Goal: Information Seeking & Learning: Learn about a topic

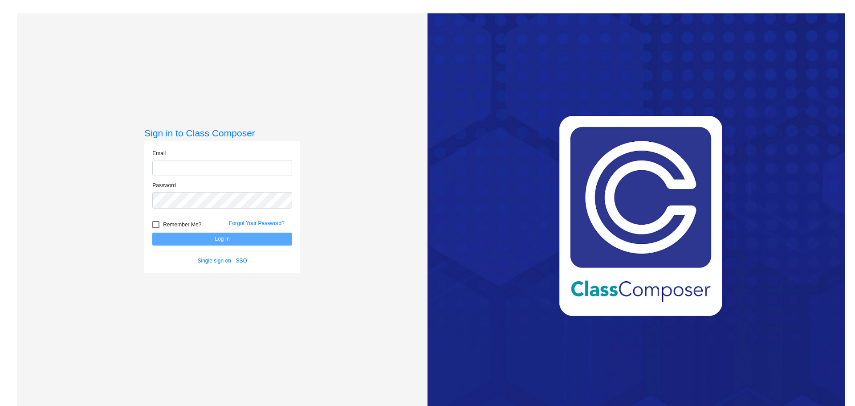
type input "[PERSON_NAME][EMAIL_ADDRESS][PERSON_NAME][DOMAIN_NAME]"
click at [245, 237] on button "Log In" at bounding box center [222, 238] width 140 height 13
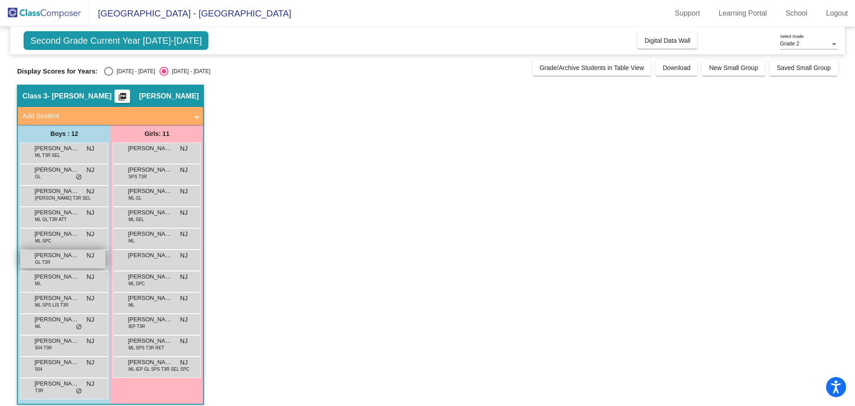
click at [54, 261] on div "[PERSON_NAME] GL T3R NJ lock do_not_disturb_alt" at bounding box center [62, 259] width 85 height 18
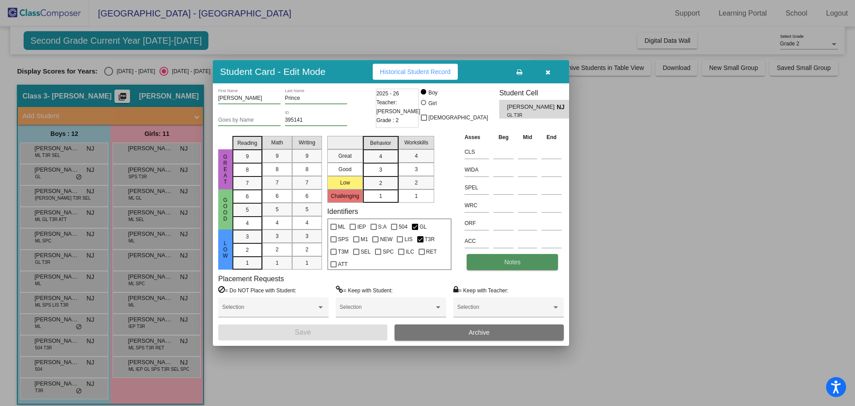
click at [506, 260] on span "Notes" at bounding box center [512, 261] width 16 height 7
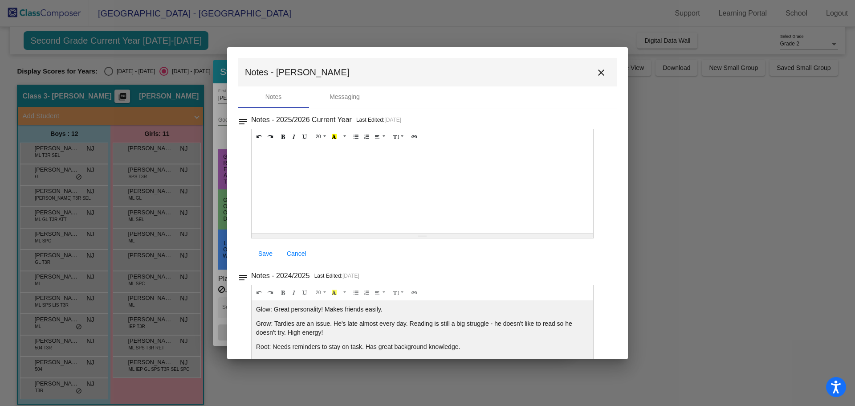
click at [596, 74] on mat-icon "close" at bounding box center [601, 72] width 11 height 11
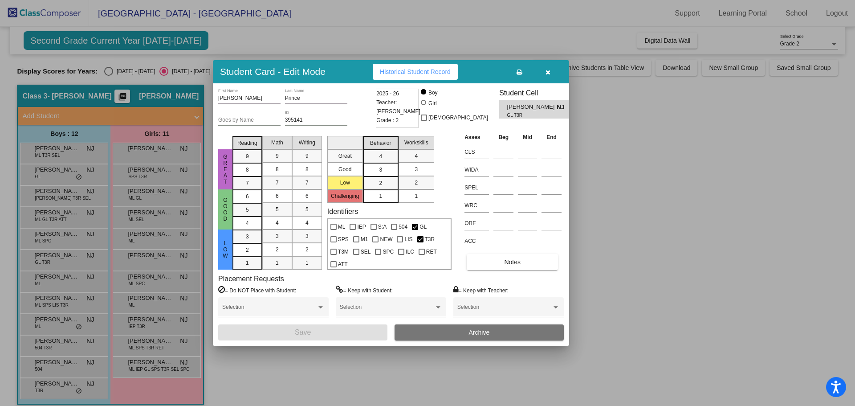
click at [389, 72] on span "Historical Student Record" at bounding box center [415, 71] width 71 height 7
click at [550, 76] on button "button" at bounding box center [547, 72] width 29 height 16
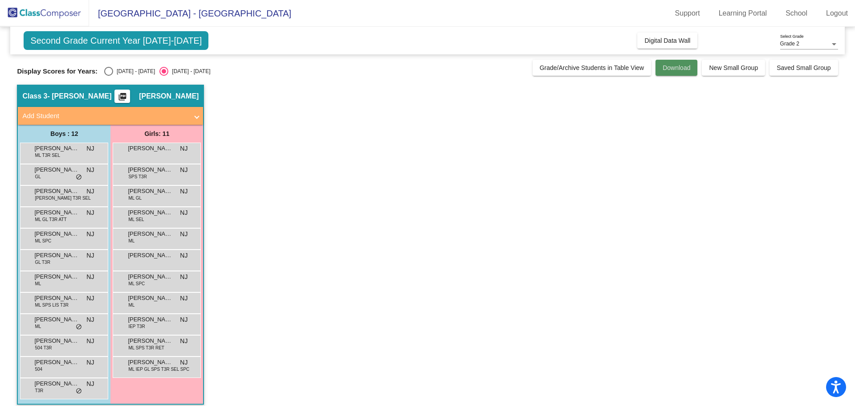
click at [676, 65] on span "Download" at bounding box center [677, 67] width 28 height 7
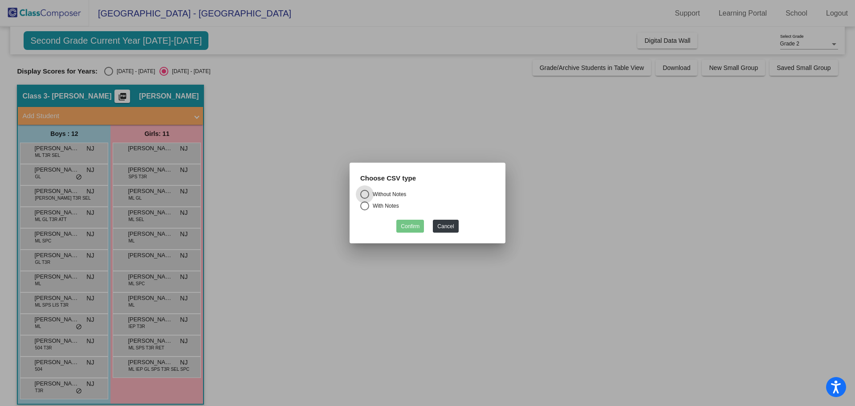
click at [391, 206] on div "With Notes" at bounding box center [384, 206] width 30 height 8
click at [365, 210] on input "With Notes" at bounding box center [364, 210] width 0 height 0
radio input "true"
click at [411, 222] on button "Confirm" at bounding box center [410, 226] width 28 height 13
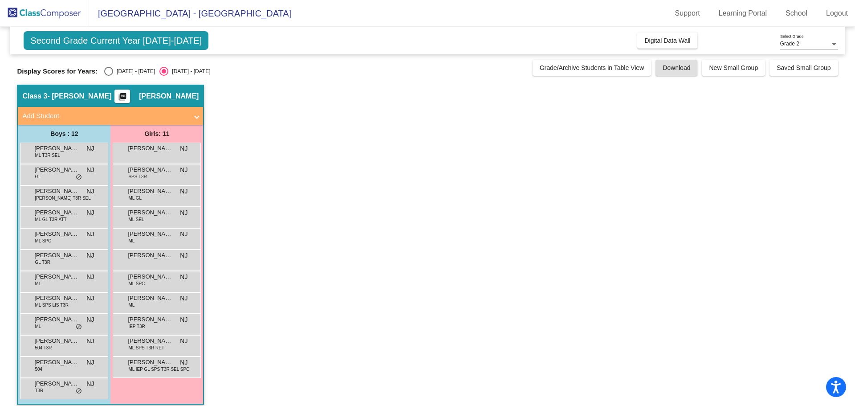
click at [128, 97] on mat-icon "picture_as_pdf" at bounding box center [122, 98] width 11 height 12
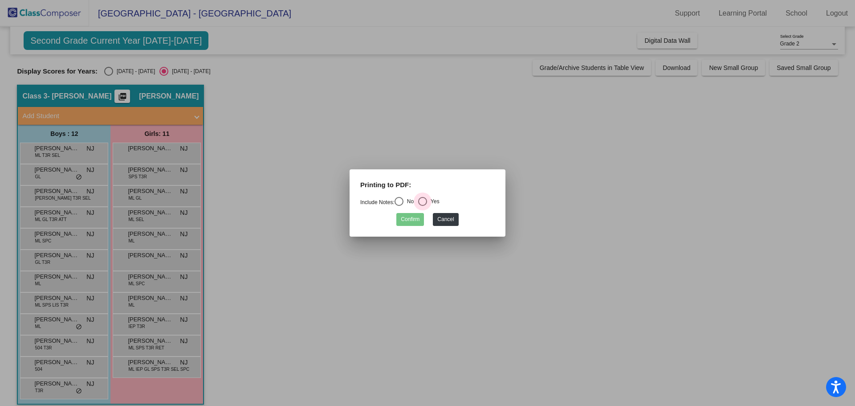
click at [424, 199] on div "Select an option" at bounding box center [422, 201] width 9 height 9
click at [423, 206] on input "Yes" at bounding box center [422, 206] width 0 height 0
radio input "true"
click at [413, 221] on button "Confirm" at bounding box center [410, 219] width 28 height 13
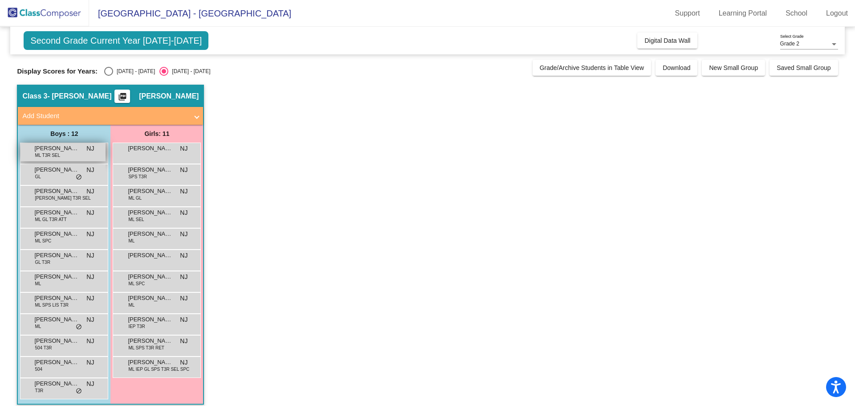
click at [65, 155] on div "[PERSON_NAME] [PERSON_NAME] T3R SEL NJ lock do_not_disturb_alt" at bounding box center [62, 152] width 85 height 18
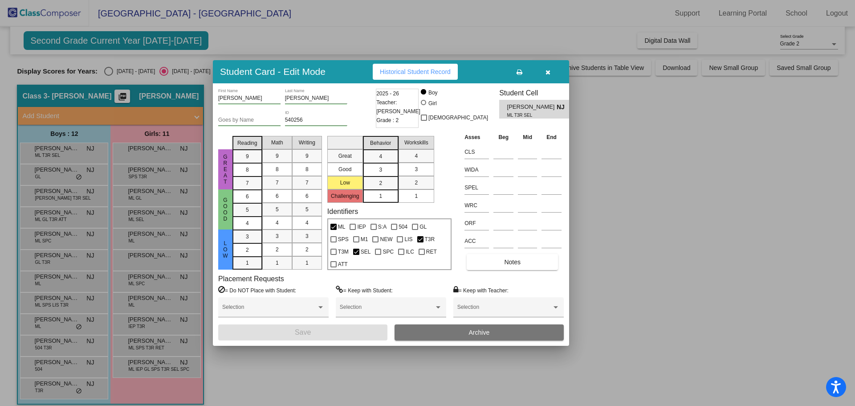
click at [548, 75] on icon "button" at bounding box center [548, 72] width 5 height 6
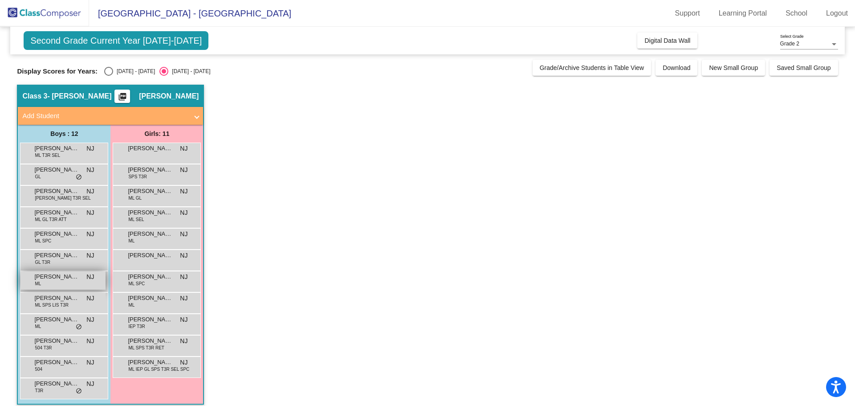
click at [54, 272] on span "[PERSON_NAME] [PERSON_NAME]" at bounding box center [56, 276] width 45 height 9
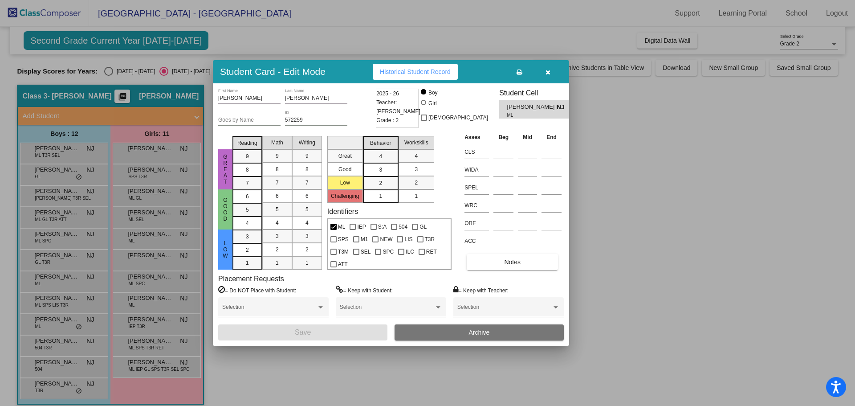
click at [550, 75] on icon "button" at bounding box center [548, 72] width 5 height 6
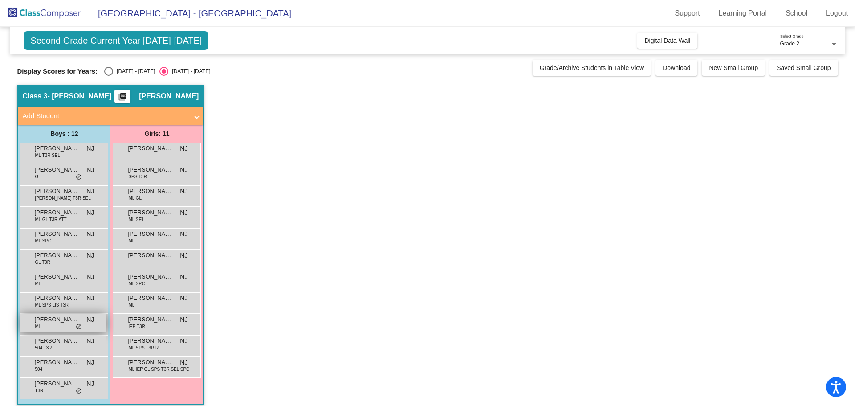
click at [57, 326] on div "[PERSON_NAME] [PERSON_NAME] NJ lock do_not_disturb_alt" at bounding box center [62, 323] width 85 height 18
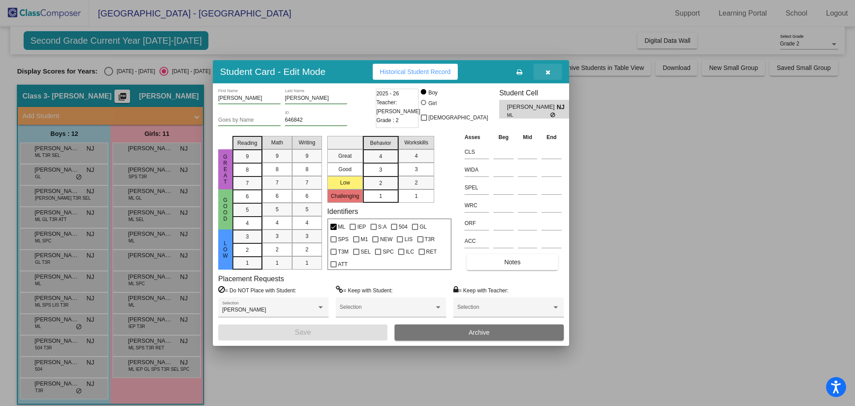
click at [546, 75] on icon "button" at bounding box center [548, 72] width 5 height 6
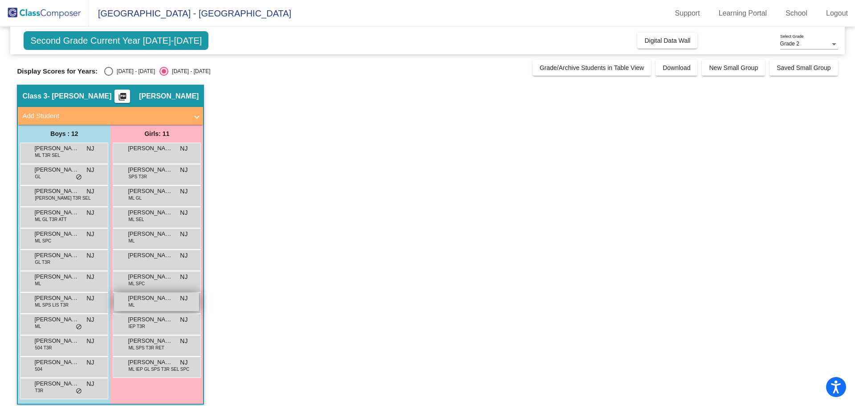
click at [142, 298] on span "[PERSON_NAME]" at bounding box center [150, 297] width 45 height 9
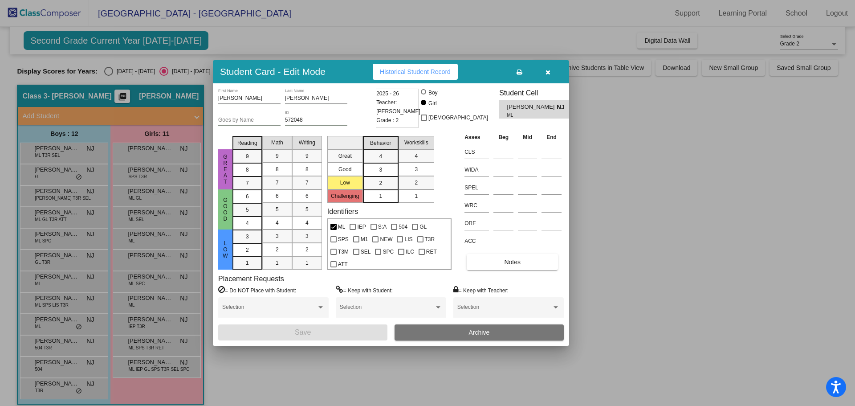
click at [429, 77] on button "Historical Student Record" at bounding box center [415, 72] width 85 height 16
click at [550, 71] on button "button" at bounding box center [547, 72] width 29 height 16
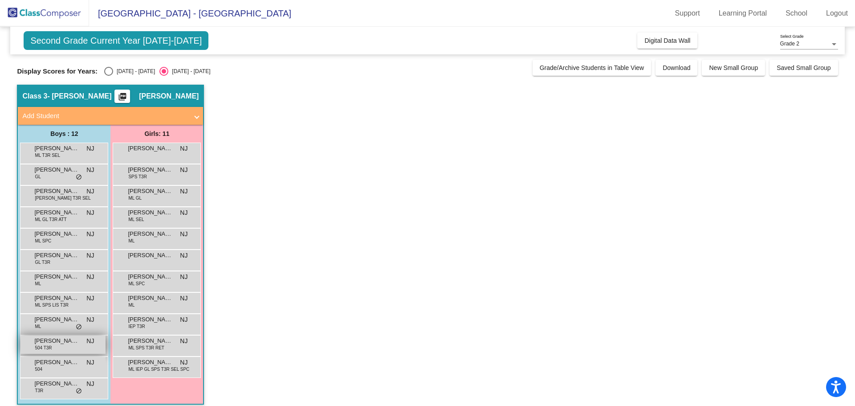
click at [60, 349] on div "[PERSON_NAME] 504 T3R NJ lock do_not_disturb_alt" at bounding box center [62, 344] width 85 height 18
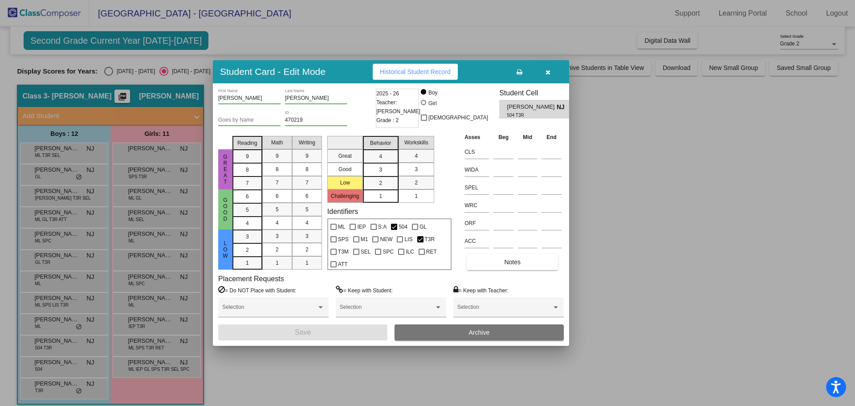
click at [425, 78] on button "Historical Student Record" at bounding box center [415, 72] width 85 height 16
click at [552, 75] on button "button" at bounding box center [547, 72] width 29 height 16
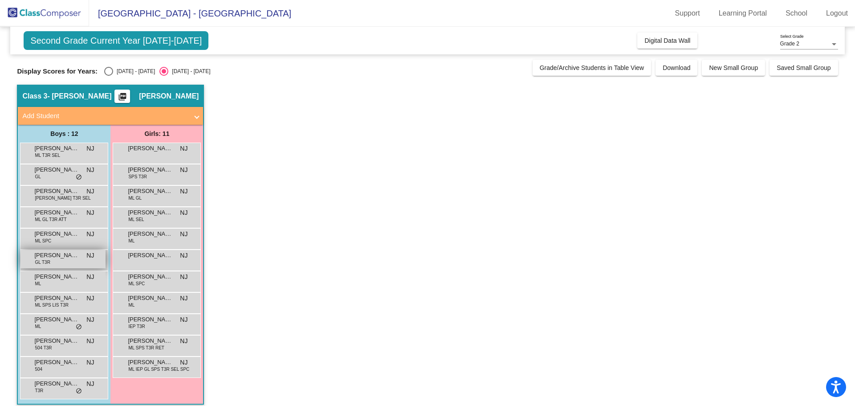
click at [54, 264] on div "[PERSON_NAME] GL T3R NJ lock do_not_disturb_alt" at bounding box center [62, 259] width 85 height 18
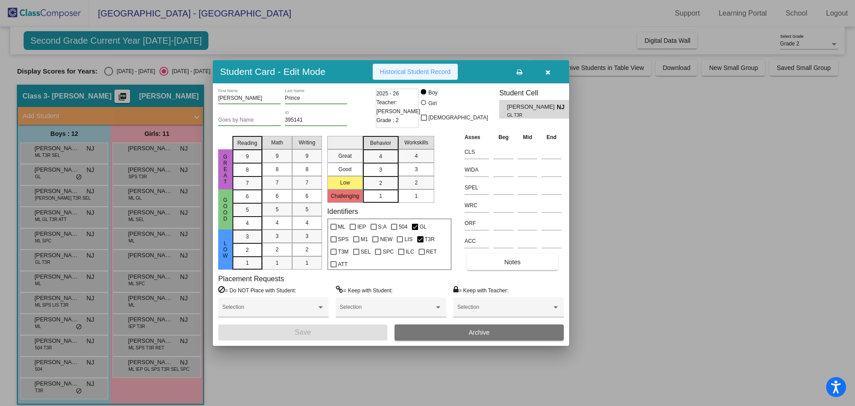
click at [428, 78] on button "Historical Student Record" at bounding box center [415, 72] width 85 height 16
click at [551, 78] on button "button" at bounding box center [547, 72] width 29 height 16
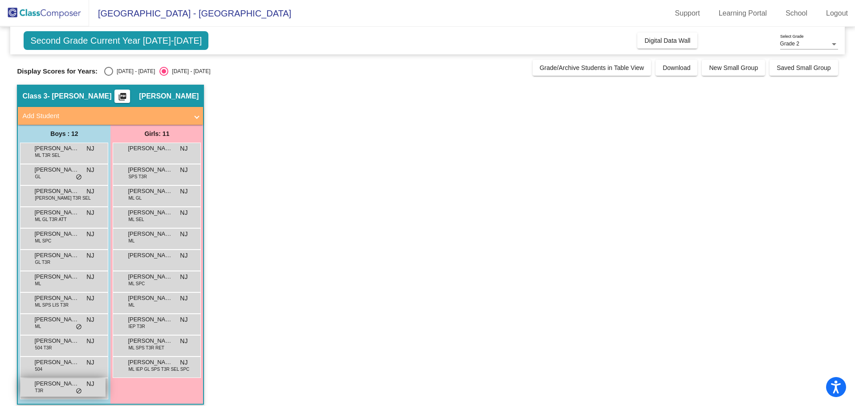
click at [60, 384] on span "[PERSON_NAME]" at bounding box center [56, 383] width 45 height 9
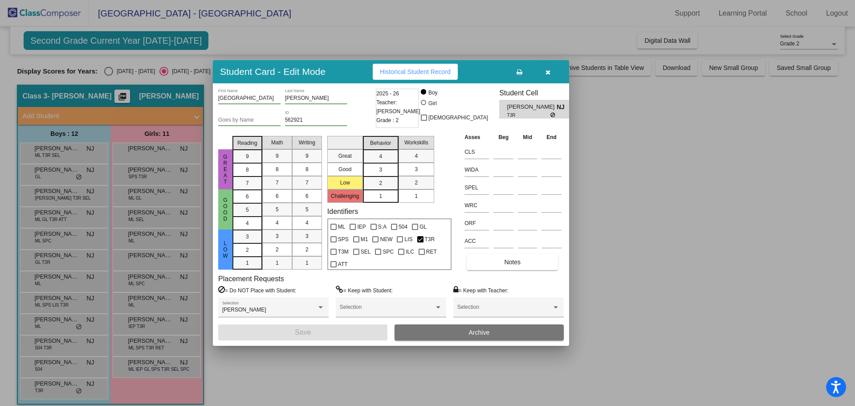
click at [416, 76] on button "Historical Student Record" at bounding box center [415, 72] width 85 height 16
click at [551, 73] on button "button" at bounding box center [547, 72] width 29 height 16
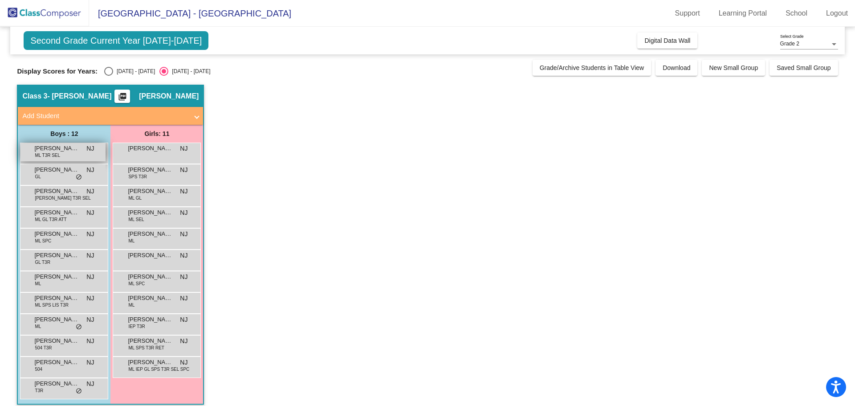
click at [66, 153] on div "[PERSON_NAME] [PERSON_NAME] T3R SEL NJ lock do_not_disturb_alt" at bounding box center [62, 152] width 85 height 18
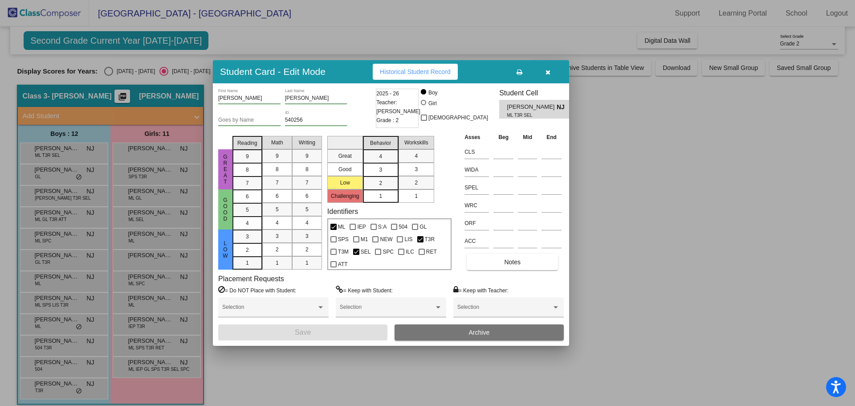
click at [419, 78] on button "Historical Student Record" at bounding box center [415, 72] width 85 height 16
click at [172, 148] on div at bounding box center [427, 203] width 855 height 406
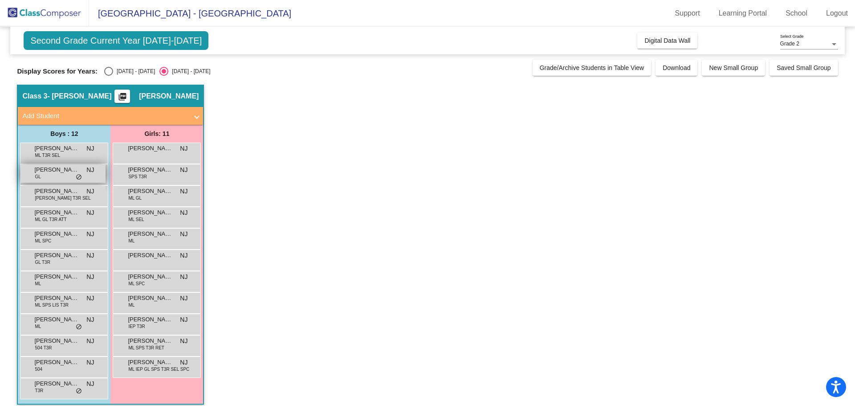
click at [38, 176] on span "GL" at bounding box center [38, 176] width 6 height 7
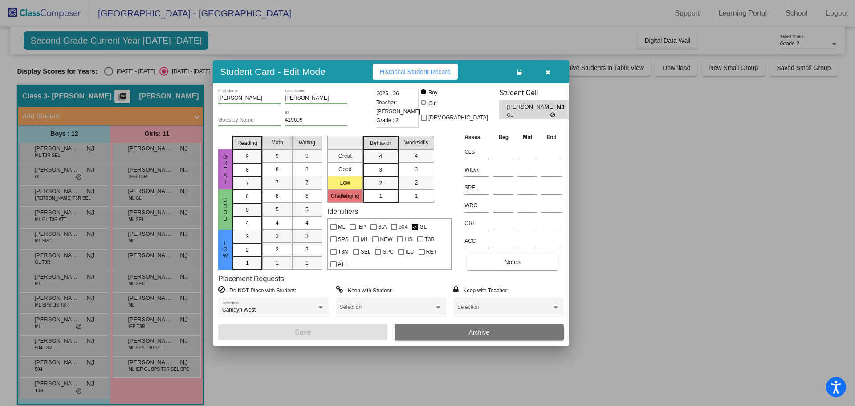
click at [413, 76] on button "Historical Student Record" at bounding box center [415, 72] width 85 height 16
click at [86, 197] on div at bounding box center [427, 203] width 855 height 406
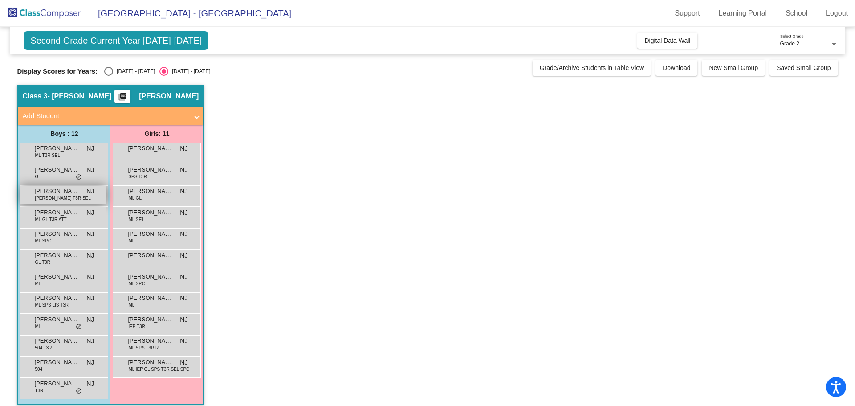
click at [62, 197] on span "[PERSON_NAME] T3R SEL" at bounding box center [63, 198] width 56 height 7
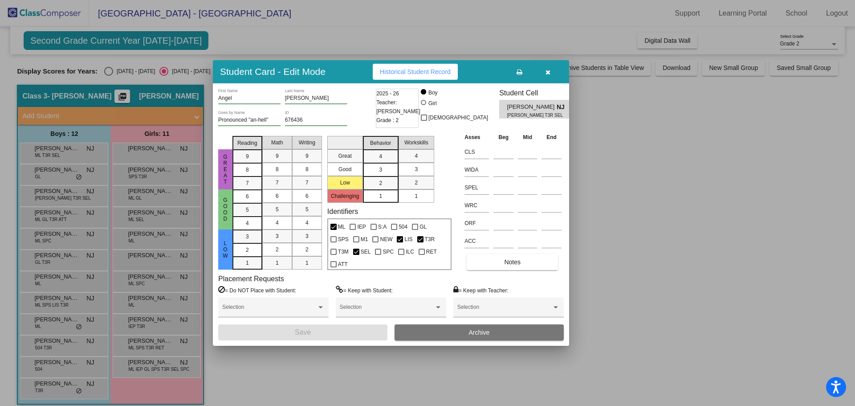
click at [425, 70] on span "Historical Student Record" at bounding box center [415, 71] width 71 height 7
click at [71, 211] on div at bounding box center [427, 203] width 855 height 406
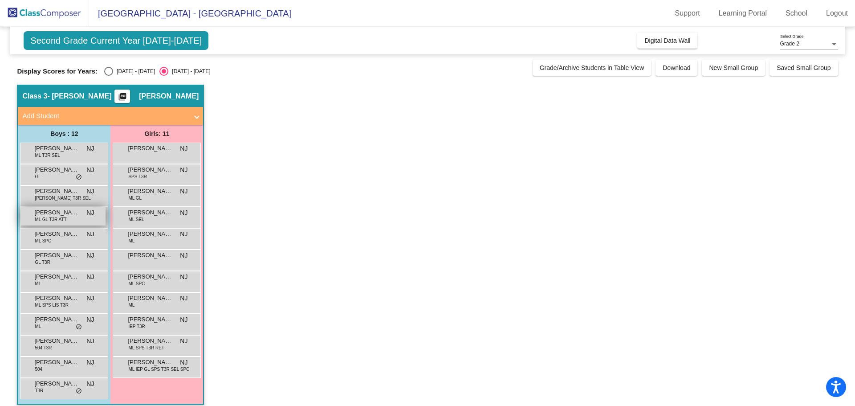
click at [58, 220] on span "ML GL T3R ATT" at bounding box center [51, 219] width 32 height 7
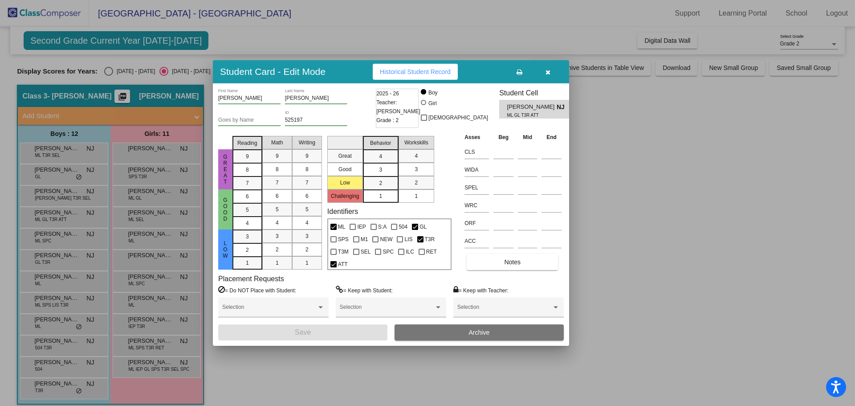
click at [424, 73] on span "Historical Student Record" at bounding box center [415, 71] width 71 height 7
click at [67, 220] on div at bounding box center [427, 203] width 855 height 406
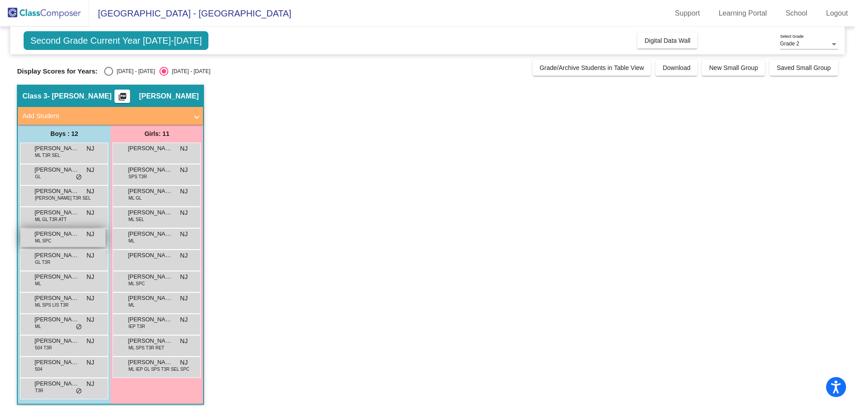
click at [56, 236] on span "[PERSON_NAME] [PERSON_NAME]" at bounding box center [56, 233] width 45 height 9
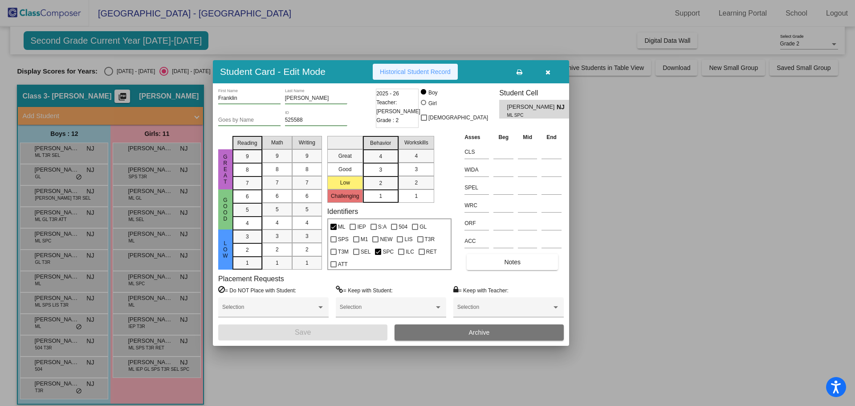
click at [395, 71] on span "Historical Student Record" at bounding box center [415, 71] width 71 height 7
click at [42, 261] on div at bounding box center [427, 203] width 855 height 406
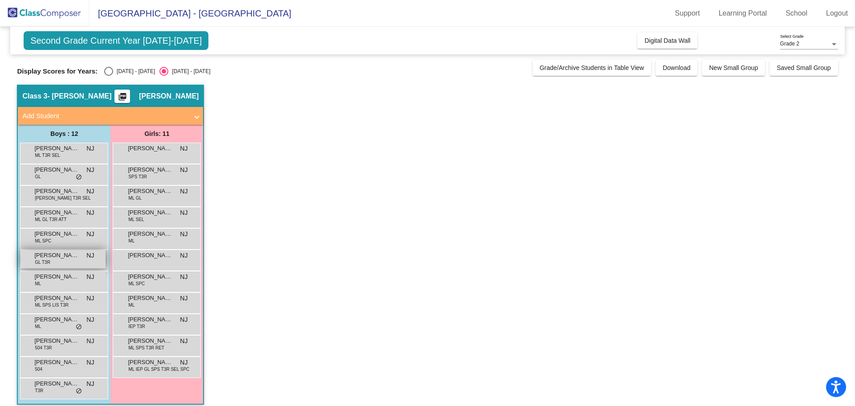
click at [56, 262] on div "[PERSON_NAME] GL T3R NJ lock do_not_disturb_alt" at bounding box center [62, 259] width 85 height 18
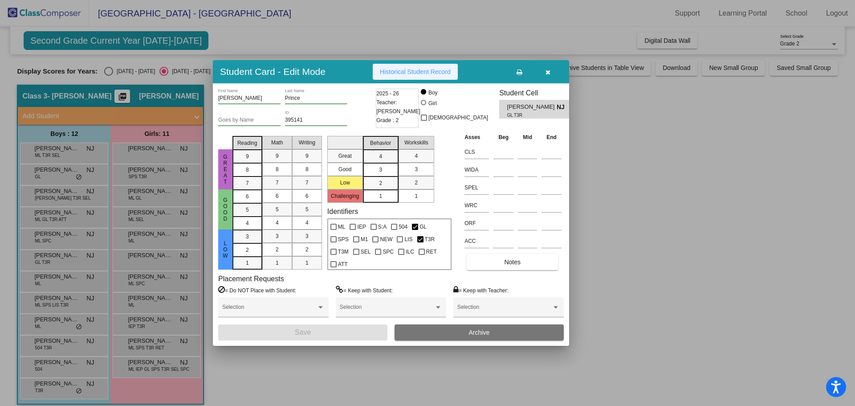
click at [398, 70] on span "Historical Student Record" at bounding box center [415, 71] width 71 height 7
click at [130, 290] on div at bounding box center [427, 203] width 855 height 406
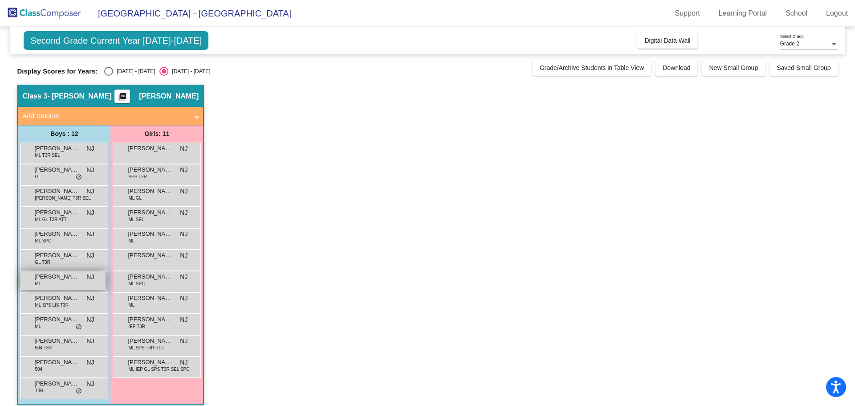
click at [56, 288] on div "[PERSON_NAME] [PERSON_NAME] NJ lock do_not_disturb_alt" at bounding box center [62, 280] width 85 height 18
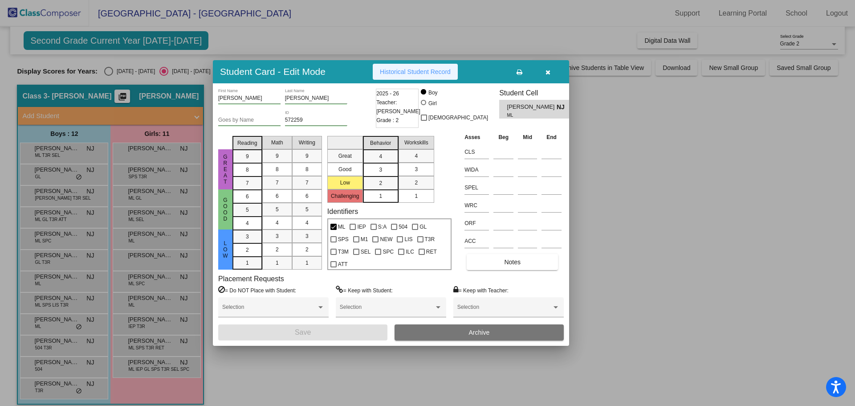
click at [398, 73] on span "Historical Student Record" at bounding box center [415, 71] width 71 height 7
click at [550, 73] on icon "button" at bounding box center [548, 72] width 5 height 6
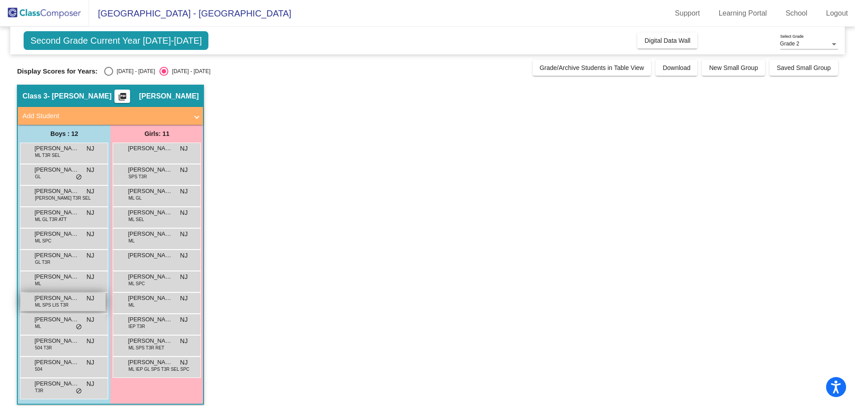
click at [49, 298] on span "[PERSON_NAME]" at bounding box center [56, 297] width 45 height 9
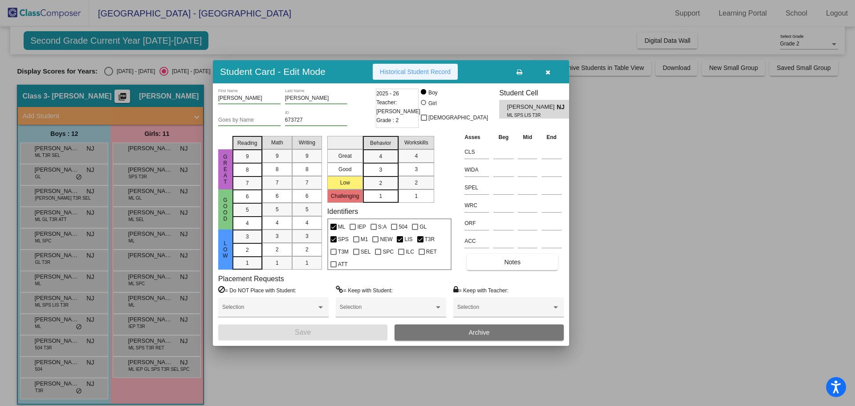
click at [441, 72] on span "Historical Student Record" at bounding box center [415, 71] width 71 height 7
click at [182, 243] on div at bounding box center [427, 203] width 855 height 406
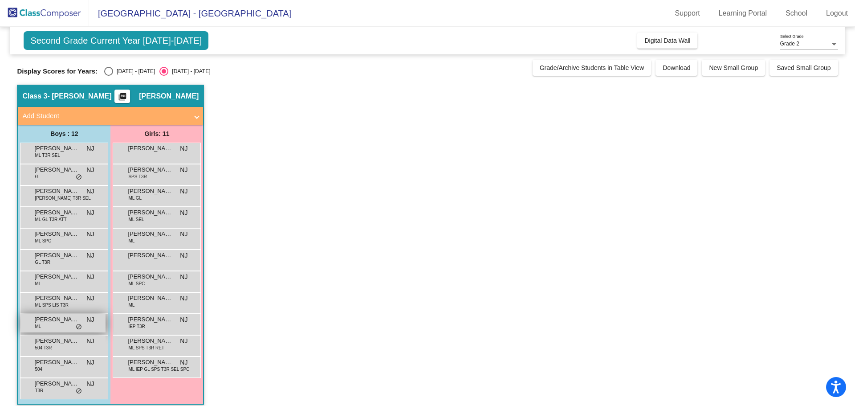
click at [53, 322] on span "[PERSON_NAME]" at bounding box center [56, 319] width 45 height 9
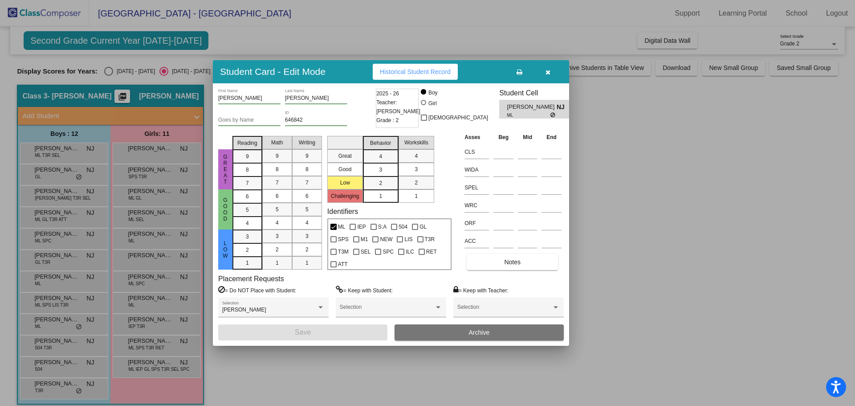
click at [431, 75] on span "Historical Student Record" at bounding box center [415, 71] width 71 height 7
click at [56, 307] on div at bounding box center [427, 203] width 855 height 406
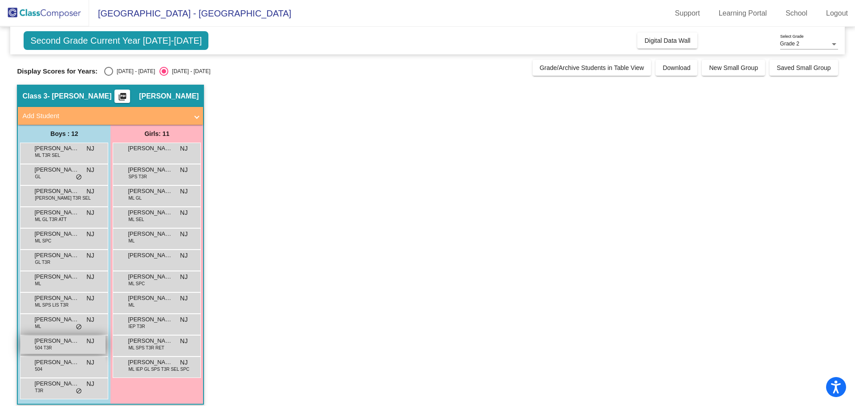
click at [51, 344] on span "[PERSON_NAME]" at bounding box center [56, 340] width 45 height 9
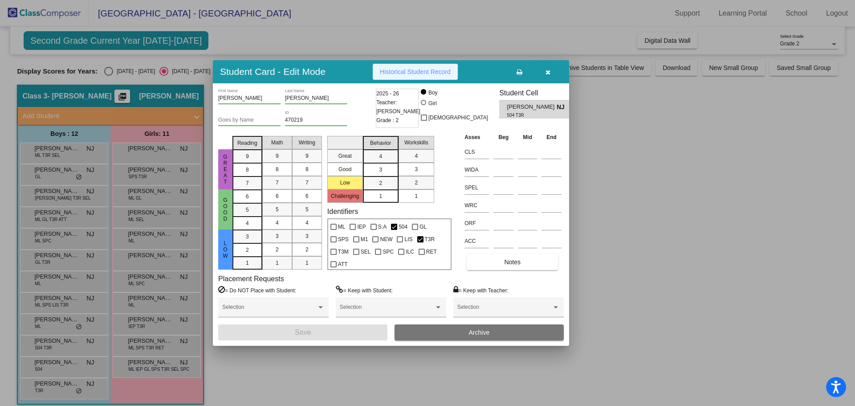
click at [435, 72] on span "Historical Student Record" at bounding box center [415, 71] width 71 height 7
click at [47, 343] on div at bounding box center [427, 203] width 855 height 406
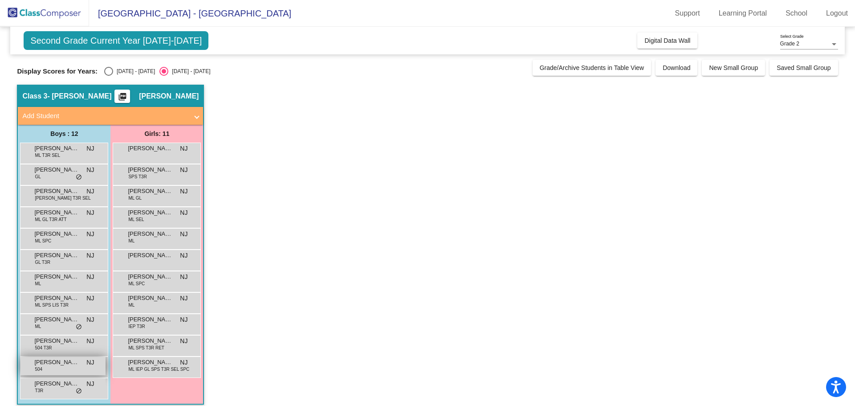
click at [46, 363] on span "[PERSON_NAME]" at bounding box center [56, 362] width 45 height 9
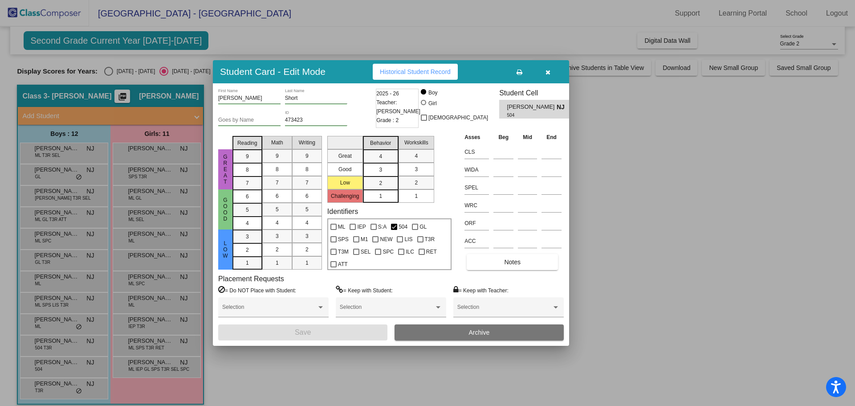
click at [445, 71] on span "Historical Student Record" at bounding box center [415, 71] width 71 height 7
click at [75, 362] on div at bounding box center [427, 203] width 855 height 406
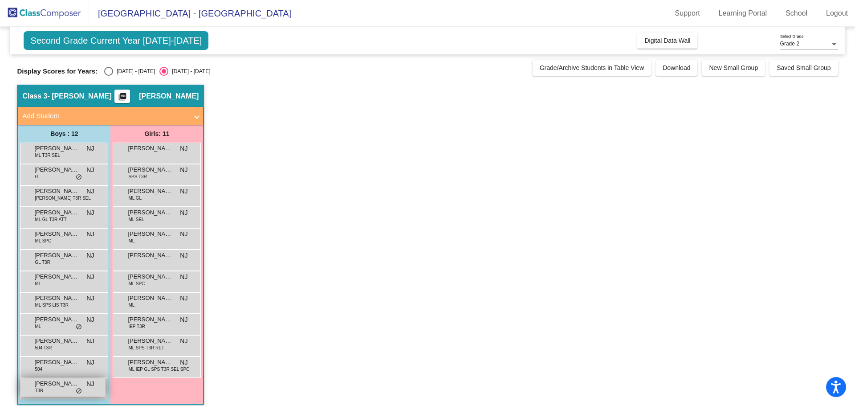
click at [55, 387] on span "[PERSON_NAME]" at bounding box center [56, 383] width 45 height 9
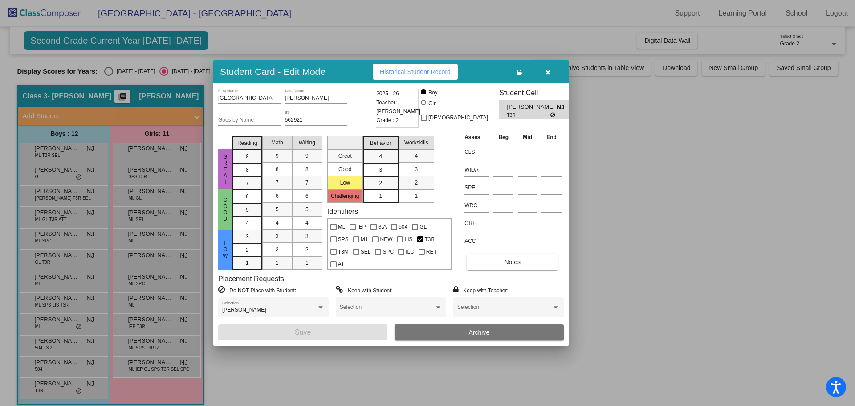
click at [411, 68] on span "Historical Student Record" at bounding box center [415, 71] width 71 height 7
click at [699, 168] on div at bounding box center [427, 203] width 855 height 406
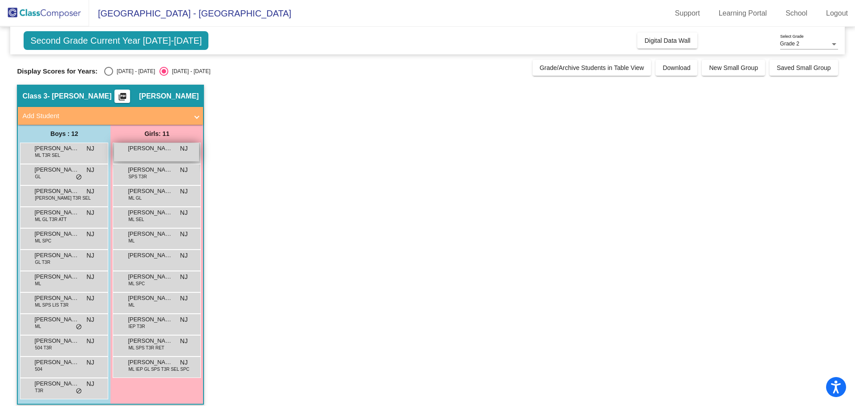
click at [159, 156] on div "[PERSON_NAME] NJ lock do_not_disturb_alt" at bounding box center [156, 152] width 85 height 18
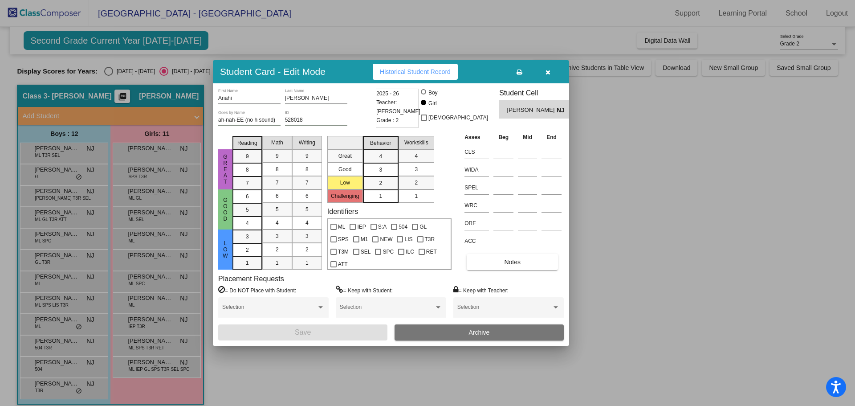
click at [424, 69] on span "Historical Student Record" at bounding box center [415, 71] width 71 height 7
click at [156, 161] on div at bounding box center [427, 203] width 855 height 406
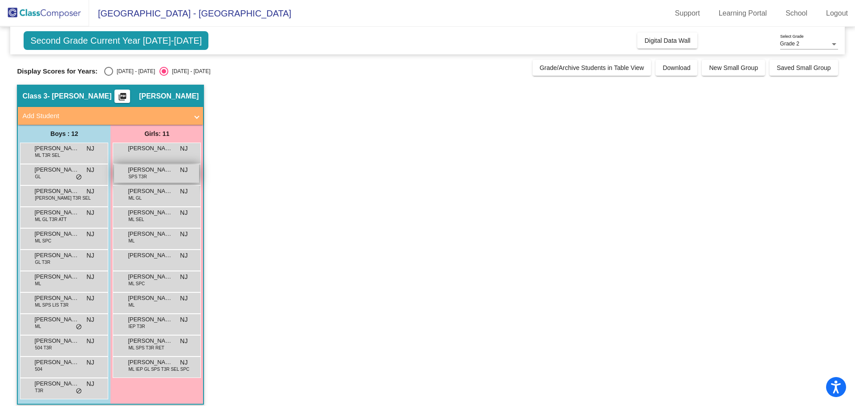
click at [150, 176] on div "Ava Mark SPS T3R NJ lock do_not_disturb_alt" at bounding box center [156, 173] width 85 height 18
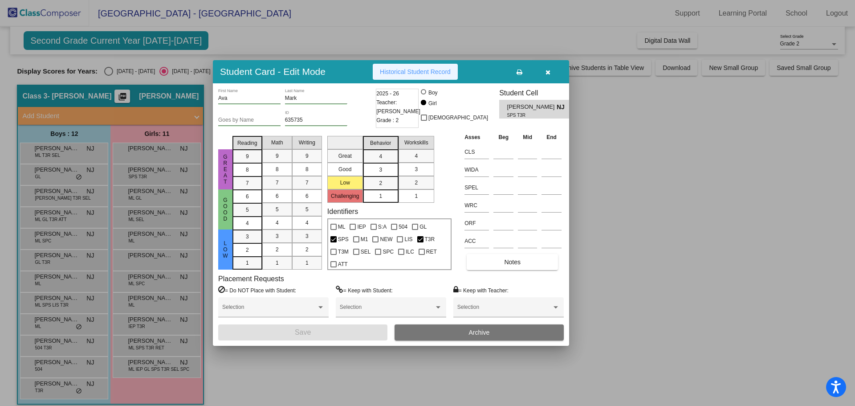
click at [428, 77] on button "Historical Student Record" at bounding box center [415, 72] width 85 height 16
click at [138, 193] on div at bounding box center [427, 203] width 855 height 406
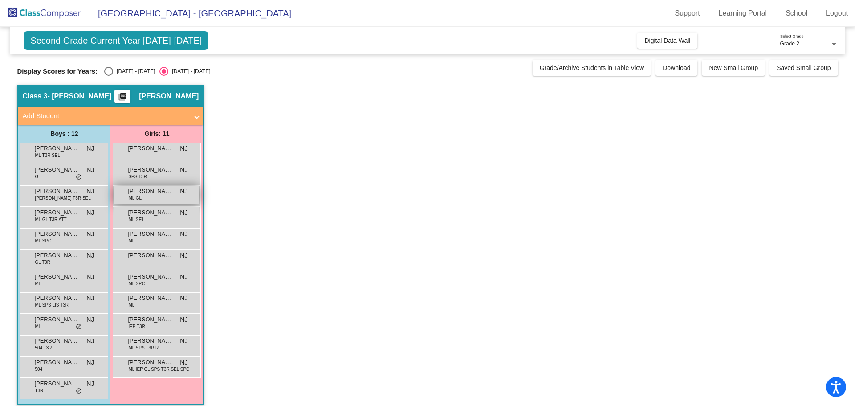
click at [143, 200] on div "[PERSON_NAME] [PERSON_NAME] GL NJ lock do_not_disturb_alt" at bounding box center [156, 195] width 85 height 18
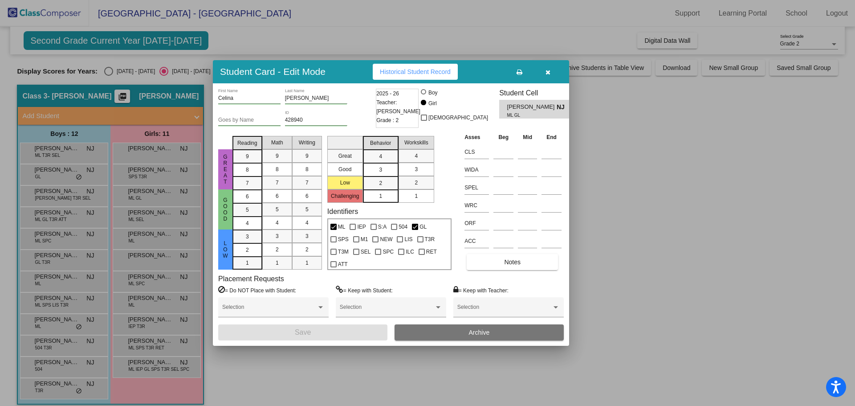
click at [440, 72] on span "Historical Student Record" at bounding box center [415, 71] width 71 height 7
click at [130, 196] on div at bounding box center [427, 203] width 855 height 406
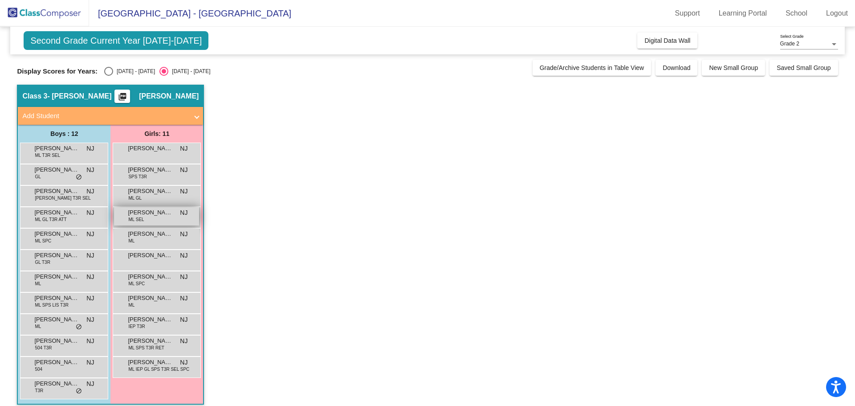
click at [134, 223] on span "ML SEL" at bounding box center [136, 219] width 16 height 7
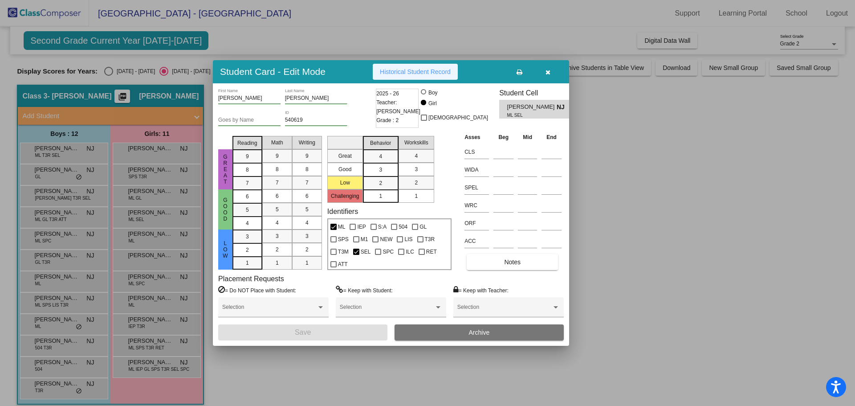
click at [433, 69] on span "Historical Student Record" at bounding box center [415, 71] width 71 height 7
click at [191, 227] on div at bounding box center [427, 203] width 855 height 406
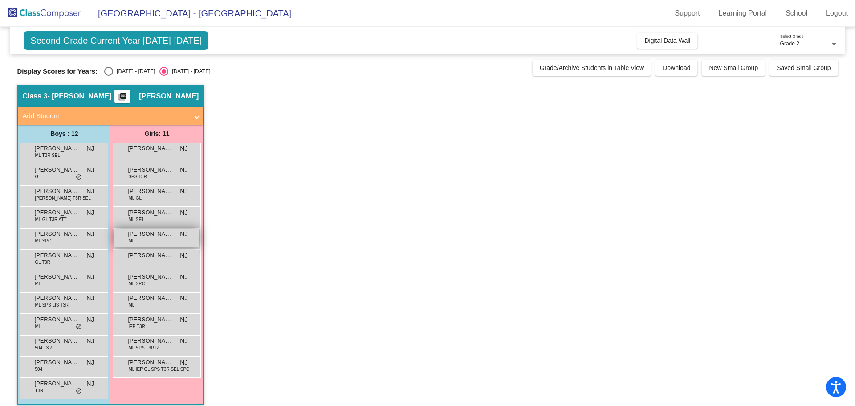
click at [158, 241] on div "[PERSON_NAME] [PERSON_NAME] NJ lock do_not_disturb_alt" at bounding box center [156, 237] width 85 height 18
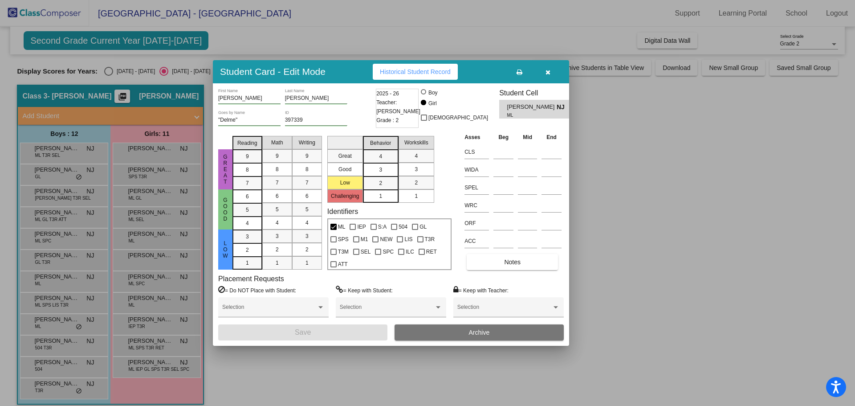
click at [426, 67] on button "Historical Student Record" at bounding box center [415, 72] width 85 height 16
click at [177, 222] on div at bounding box center [427, 203] width 855 height 406
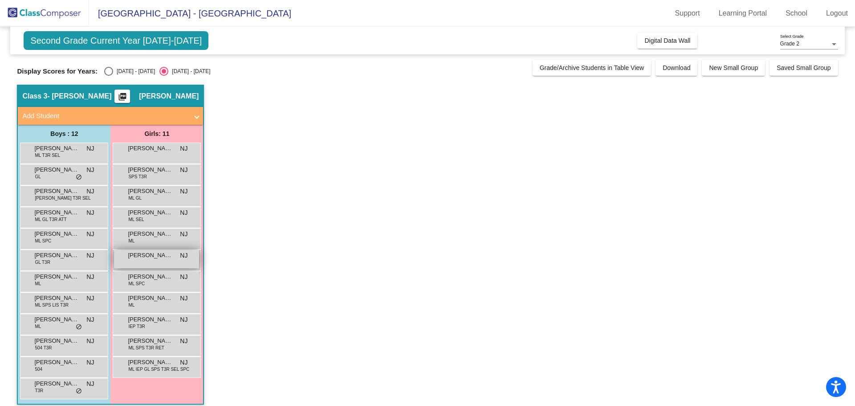
click at [151, 260] on div "[PERSON_NAME] NJ lock do_not_disturb_alt" at bounding box center [156, 259] width 85 height 18
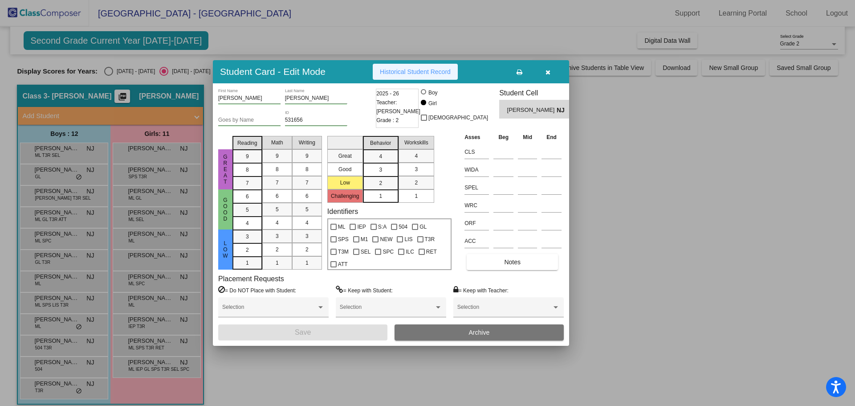
click at [437, 72] on span "Historical Student Record" at bounding box center [415, 71] width 71 height 7
click at [155, 253] on div at bounding box center [427, 203] width 855 height 406
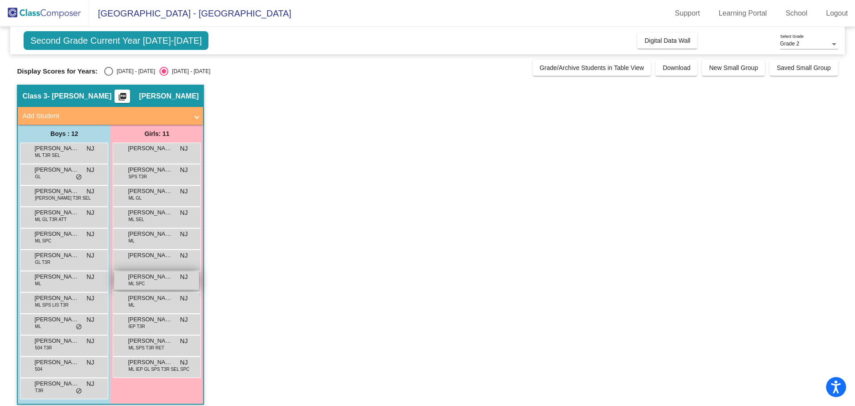
click at [146, 280] on span "[PERSON_NAME]" at bounding box center [150, 276] width 45 height 9
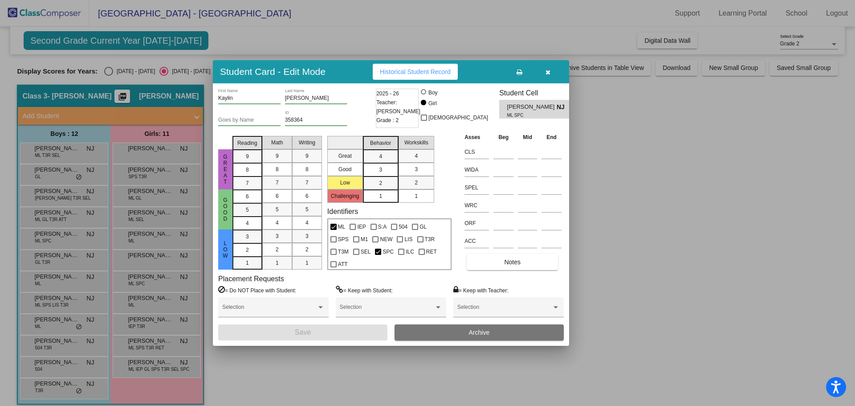
click at [415, 75] on span "Historical Student Record" at bounding box center [415, 71] width 71 height 7
click at [172, 282] on div at bounding box center [427, 203] width 855 height 406
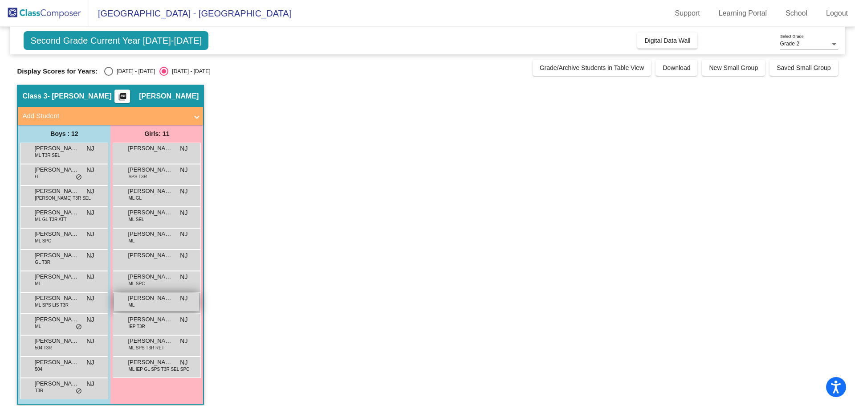
click at [138, 306] on div "[PERSON_NAME] NJ lock do_not_disturb_alt" at bounding box center [156, 302] width 85 height 18
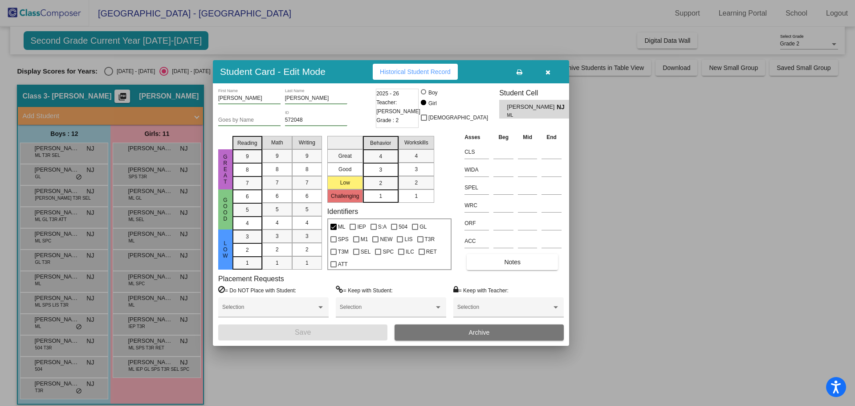
click at [395, 77] on button "Historical Student Record" at bounding box center [415, 72] width 85 height 16
click at [183, 294] on div at bounding box center [427, 203] width 855 height 406
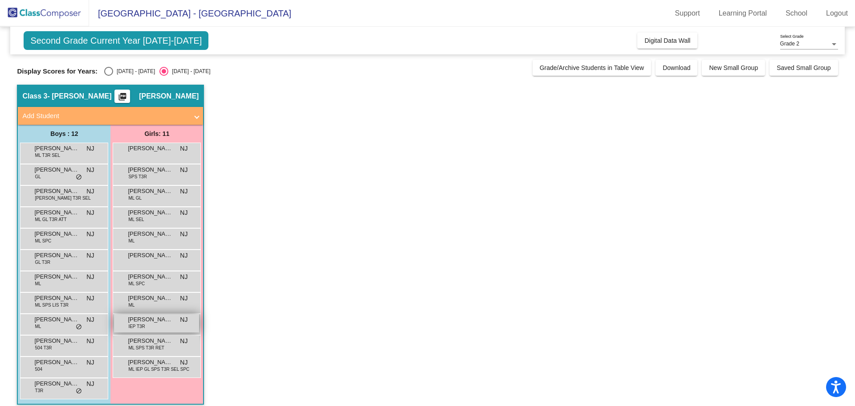
click at [149, 325] on div "[PERSON_NAME] IEP T3R NJ lock do_not_disturb_alt" at bounding box center [156, 323] width 85 height 18
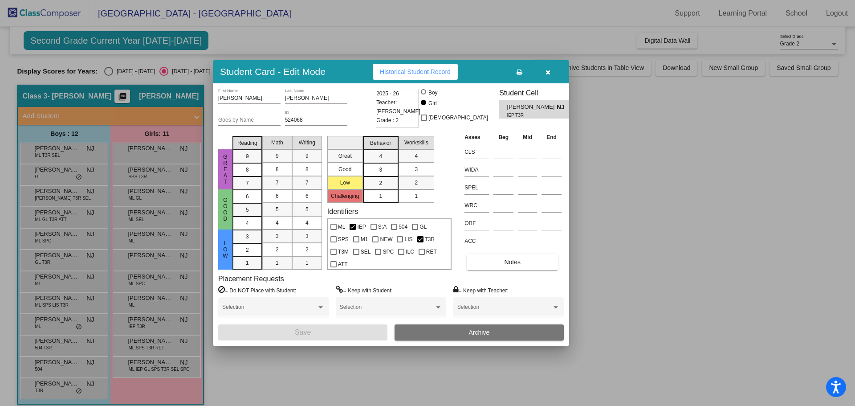
click at [389, 65] on button "Historical Student Record" at bounding box center [415, 72] width 85 height 16
drag, startPoint x: 108, startPoint y: 383, endPoint x: 125, endPoint y: 370, distance: 22.2
click at [109, 383] on div at bounding box center [427, 203] width 855 height 406
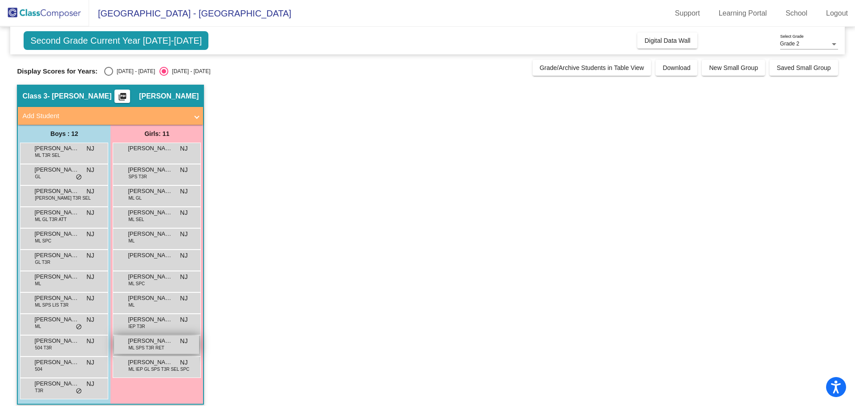
click at [147, 345] on span "ML SPS T3R RET" at bounding box center [146, 347] width 36 height 7
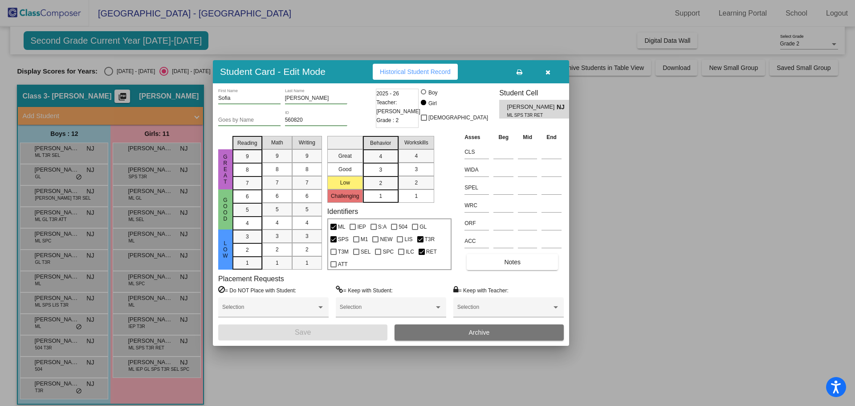
click at [419, 74] on span "Historical Student Record" at bounding box center [415, 71] width 71 height 7
click at [163, 309] on div at bounding box center [427, 203] width 855 height 406
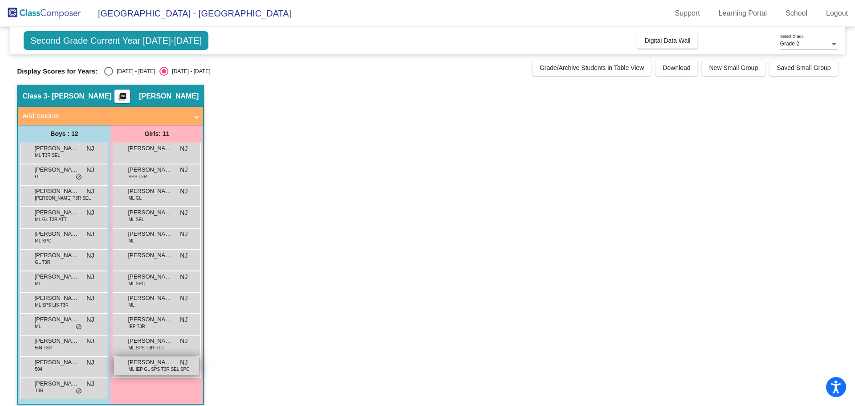
click at [154, 371] on span "ML IEP GL SPS T3R SEL SPC" at bounding box center [158, 369] width 61 height 7
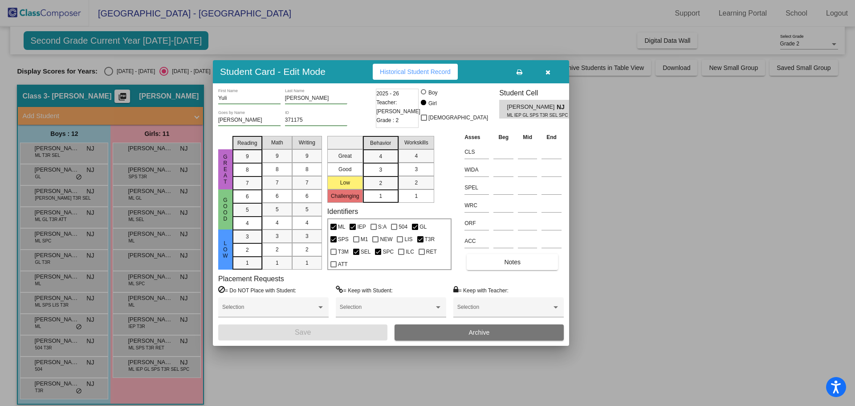
click at [413, 75] on button "Historical Student Record" at bounding box center [415, 72] width 85 height 16
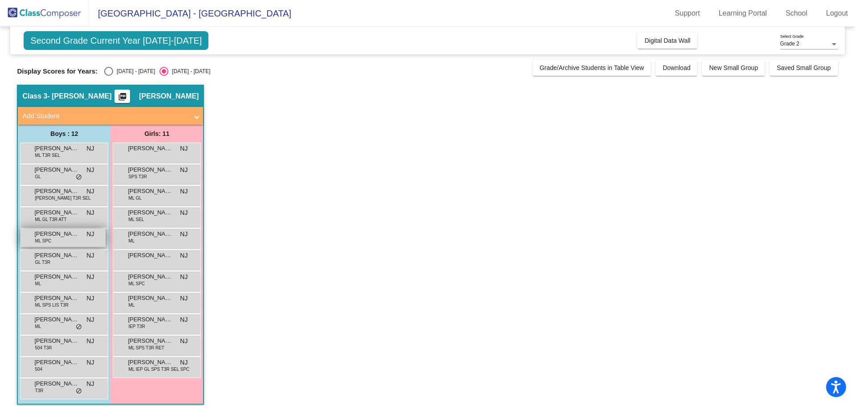
click at [68, 238] on span "[PERSON_NAME] [PERSON_NAME]" at bounding box center [56, 233] width 45 height 9
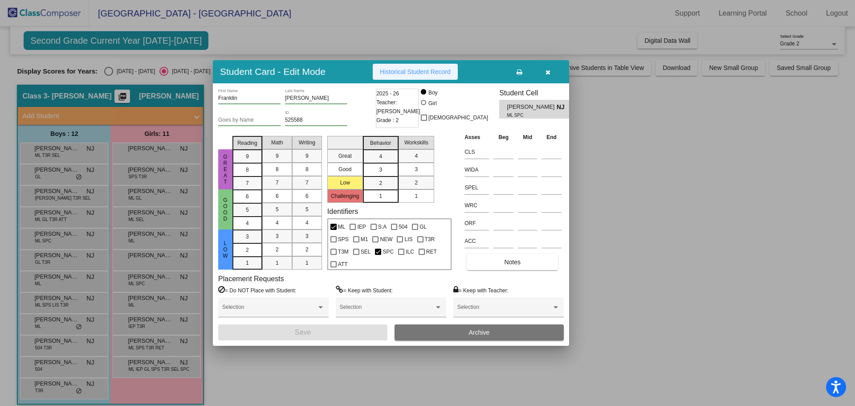
click at [413, 72] on span "Historical Student Record" at bounding box center [415, 71] width 71 height 7
click at [126, 201] on div at bounding box center [427, 203] width 855 height 406
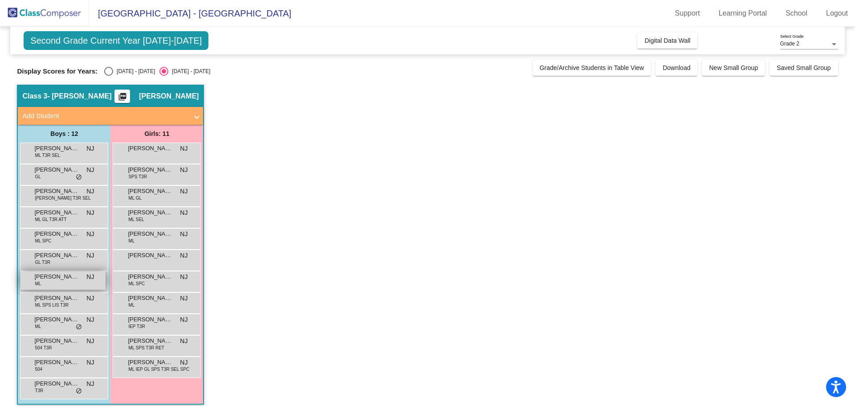
click at [84, 274] on div "[PERSON_NAME] [PERSON_NAME] NJ lock do_not_disturb_alt" at bounding box center [62, 280] width 85 height 18
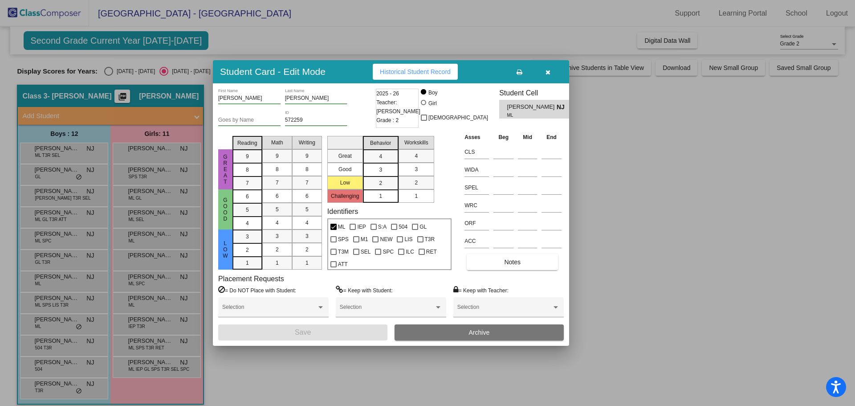
click at [448, 77] on button "Historical Student Record" at bounding box center [415, 72] width 85 height 16
click at [102, 289] on div at bounding box center [427, 203] width 855 height 406
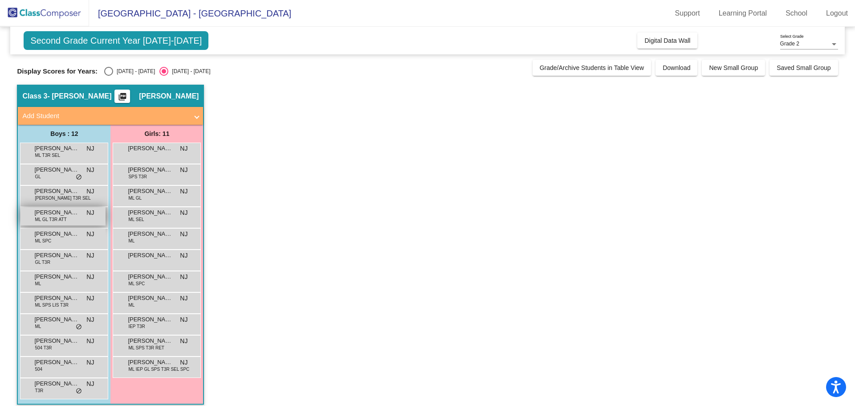
click at [65, 221] on span "ML GL T3R ATT" at bounding box center [51, 219] width 32 height 7
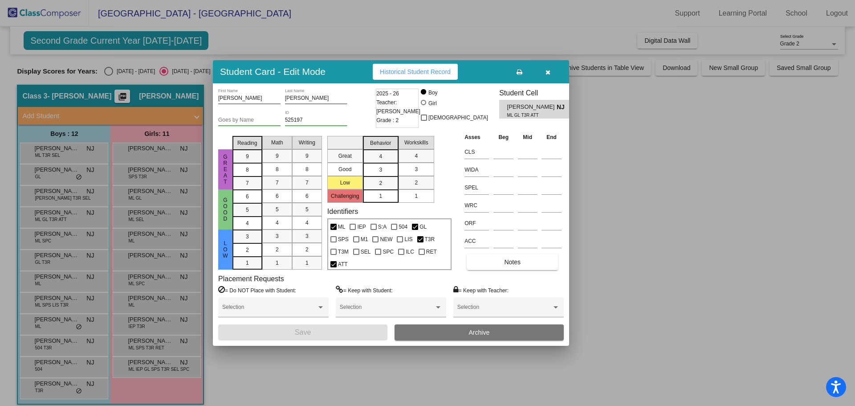
click at [430, 72] on span "Historical Student Record" at bounding box center [415, 71] width 71 height 7
click at [92, 341] on div at bounding box center [427, 203] width 855 height 406
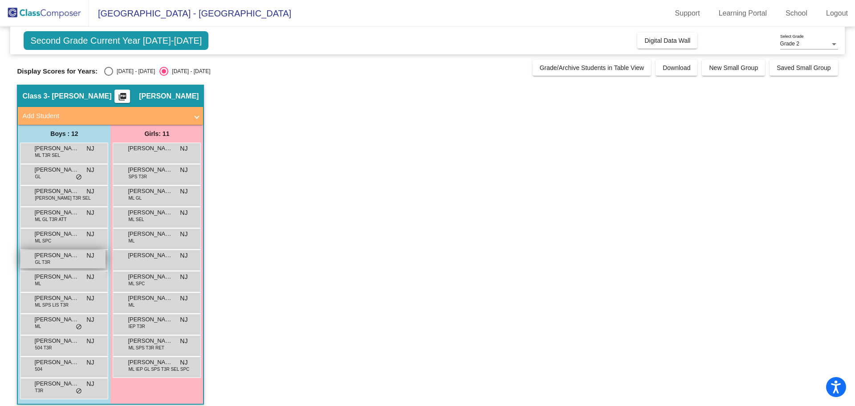
click at [57, 256] on span "[PERSON_NAME]" at bounding box center [56, 255] width 45 height 9
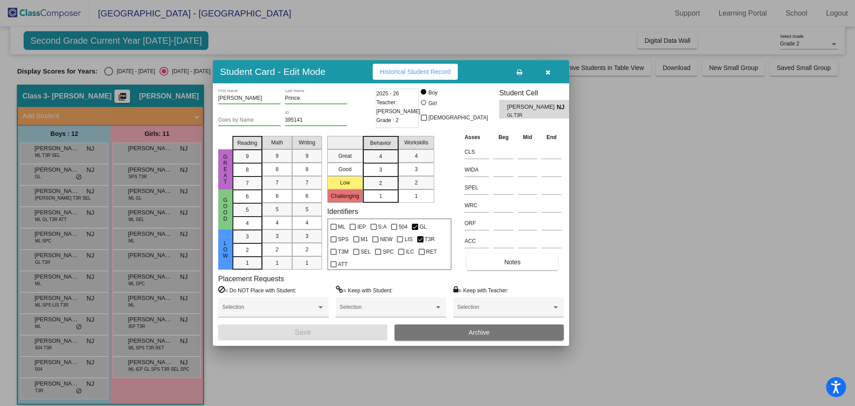
click at [441, 71] on span "Historical Student Record" at bounding box center [415, 71] width 71 height 7
